Goal: Information Seeking & Learning: Understand process/instructions

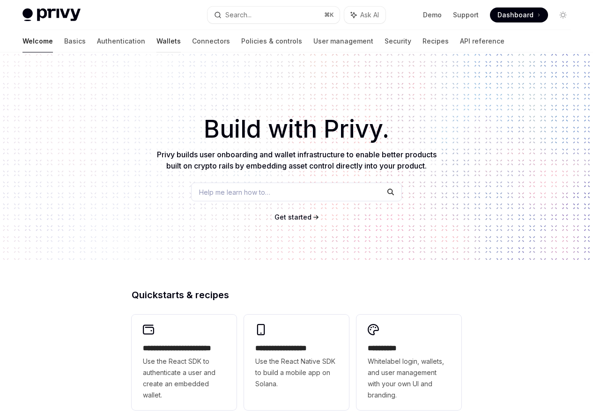
click at [156, 40] on link "Wallets" at bounding box center [168, 41] width 24 height 22
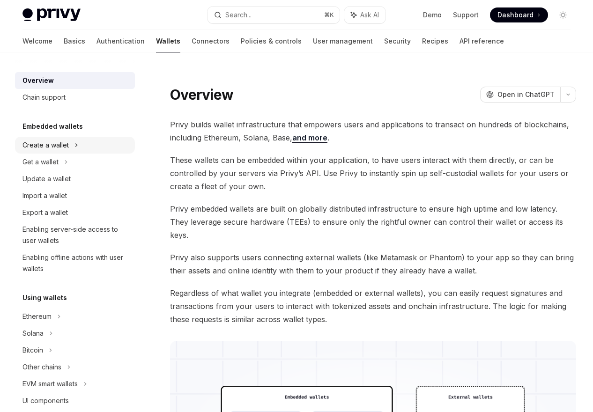
click at [79, 142] on div "Create a wallet" at bounding box center [75, 145] width 120 height 17
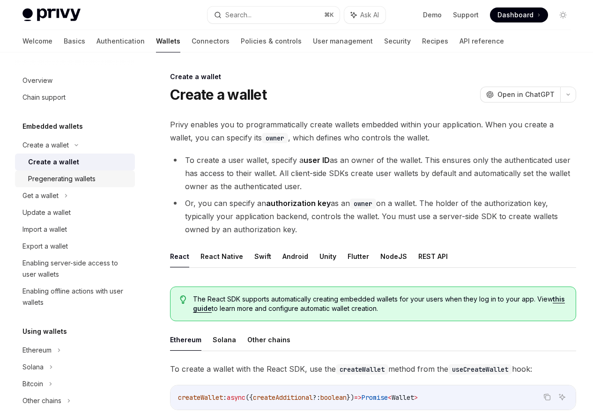
click at [100, 181] on div "Pregenerating wallets" at bounding box center [78, 178] width 101 height 11
type textarea "*"
